Goal: Register for event/course

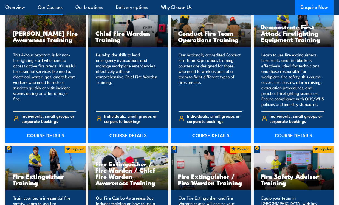
scroll to position [452, 0]
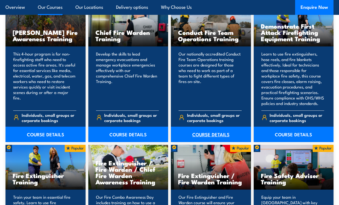
click at [209, 136] on link "COURSE DETAILS" at bounding box center [211, 133] width 80 height 15
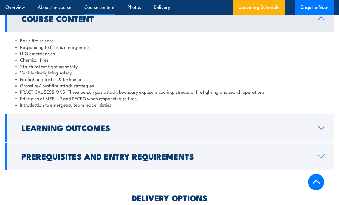
scroll to position [459, 0]
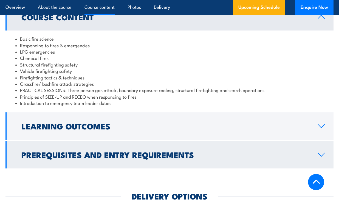
click at [197, 166] on link "Prerequisites and Entry Requirements" at bounding box center [169, 154] width 328 height 27
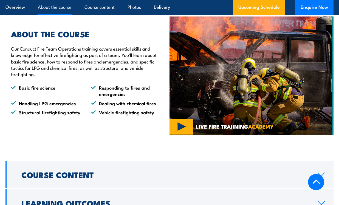
scroll to position [392, 0]
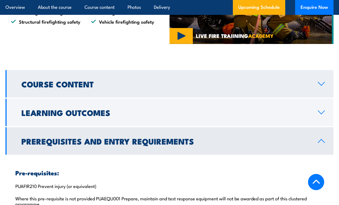
click at [227, 97] on link "Course Content" at bounding box center [169, 83] width 328 height 27
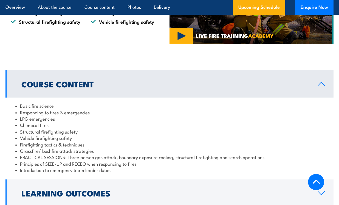
click at [224, 95] on link "Course Content" at bounding box center [169, 83] width 328 height 27
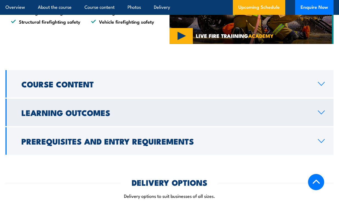
click at [220, 105] on link "Learning Outcomes" at bounding box center [169, 112] width 328 height 27
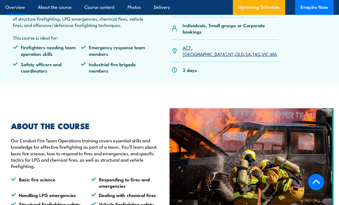
scroll to position [161, 0]
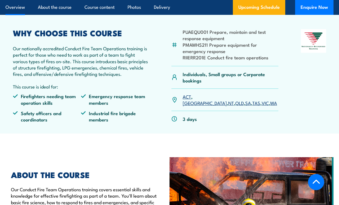
click at [235, 100] on link "QLD" at bounding box center [239, 102] width 9 height 7
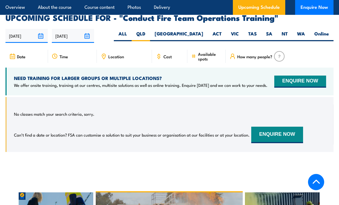
scroll to position [854, 0]
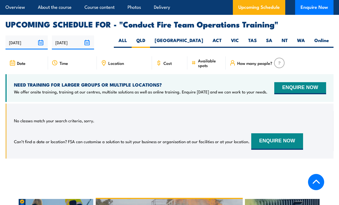
click at [208, 58] on span "Available spots" at bounding box center [210, 62] width 24 height 9
click at [166, 61] on span "Cost" at bounding box center [168, 63] width 8 height 5
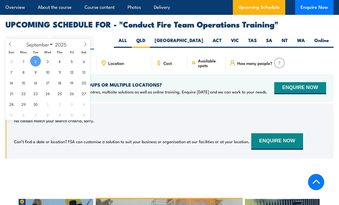
click at [28, 35] on input "02/09/2025" at bounding box center [26, 42] width 42 height 14
click at [123, 56] on div "Location" at bounding box center [124, 62] width 55 height 13
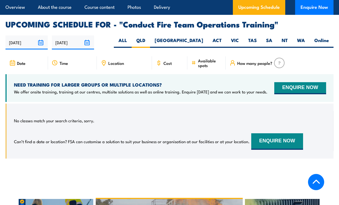
click at [84, 35] on input "[DATE]" at bounding box center [73, 42] width 42 height 14
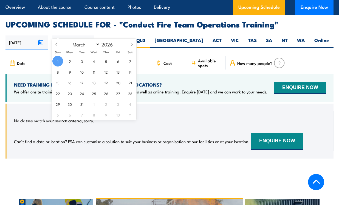
click at [84, 35] on input "[DATE]" at bounding box center [73, 42] width 42 height 14
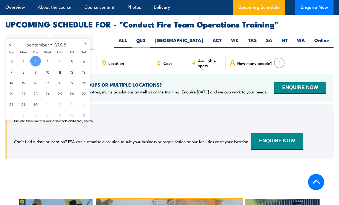
click at [38, 35] on input "02/09/2025" at bounding box center [26, 42] width 42 height 14
click at [48, 61] on span "3" at bounding box center [47, 61] width 11 height 11
type input "03/09/2025"
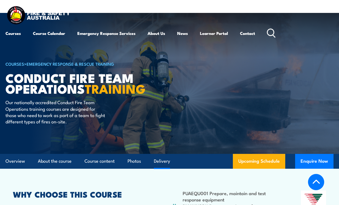
select select "8"
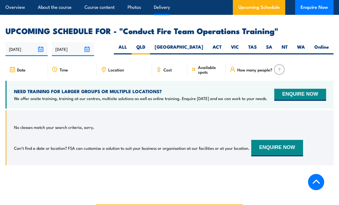
scroll to position [863, 0]
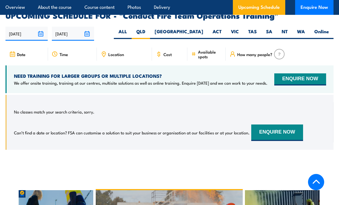
click at [32, 27] on input "[DATE]" at bounding box center [26, 34] width 42 height 14
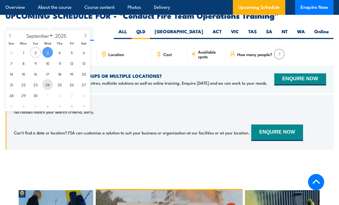
click at [47, 82] on span "24" at bounding box center [47, 84] width 11 height 11
type input "[DATE]"
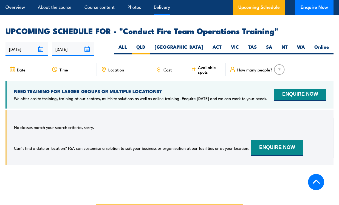
scroll to position [863, 0]
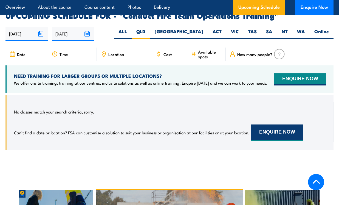
click at [271, 124] on button "ENQUIRE NOW" at bounding box center [277, 132] width 52 height 16
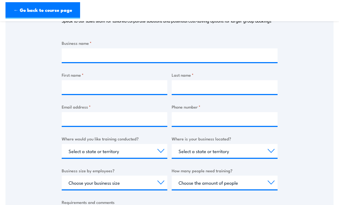
scroll to position [100, 0]
